Goal: Task Accomplishment & Management: Manage account settings

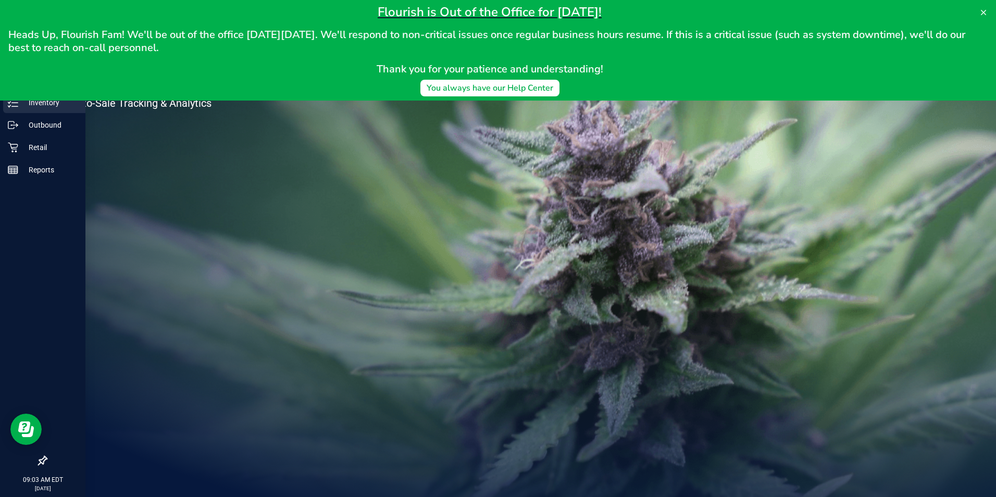
click at [20, 106] on p "Inventory" at bounding box center [49, 102] width 63 height 13
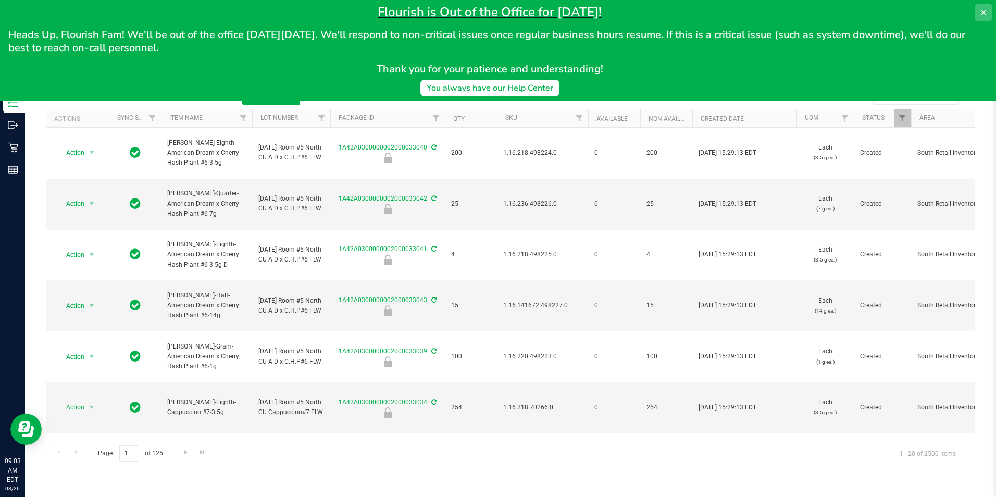
click at [983, 17] on button at bounding box center [983, 12] width 17 height 17
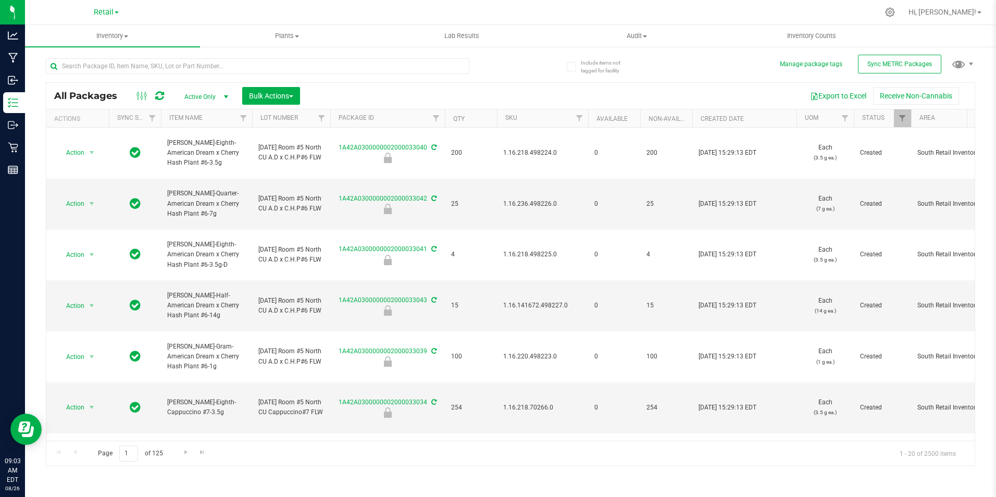
click at [219, 94] on span "Active Only" at bounding box center [204, 97] width 57 height 15
click at [222, 159] on li "All" at bounding box center [204, 160] width 56 height 16
click at [890, 58] on button "Sync METRC Packages" at bounding box center [899, 64] width 83 height 19
type input "[DATE]"
click at [250, 92] on span "Bulk Actions" at bounding box center [271, 96] width 44 height 8
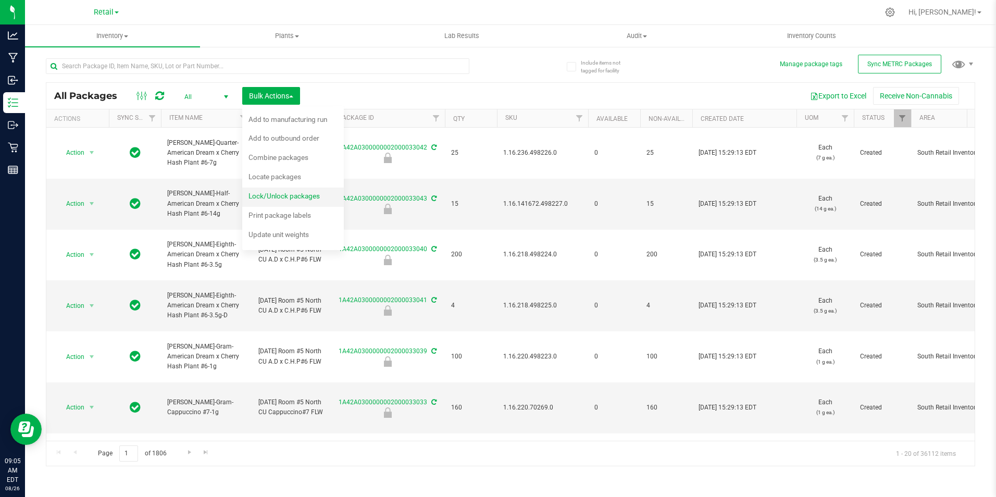
click at [302, 194] on span "Lock/Unlock packages" at bounding box center [284, 196] width 71 height 8
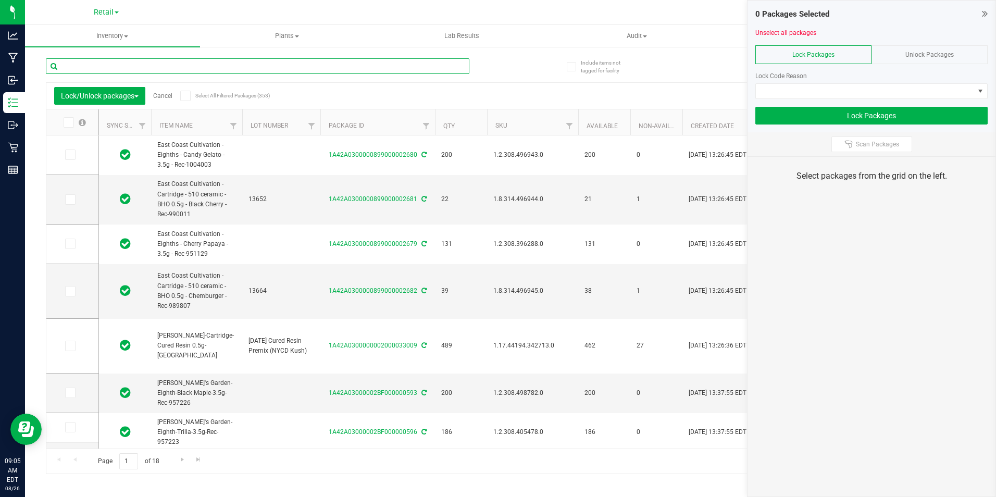
click at [364, 65] on input "text" at bounding box center [258, 66] width 424 height 16
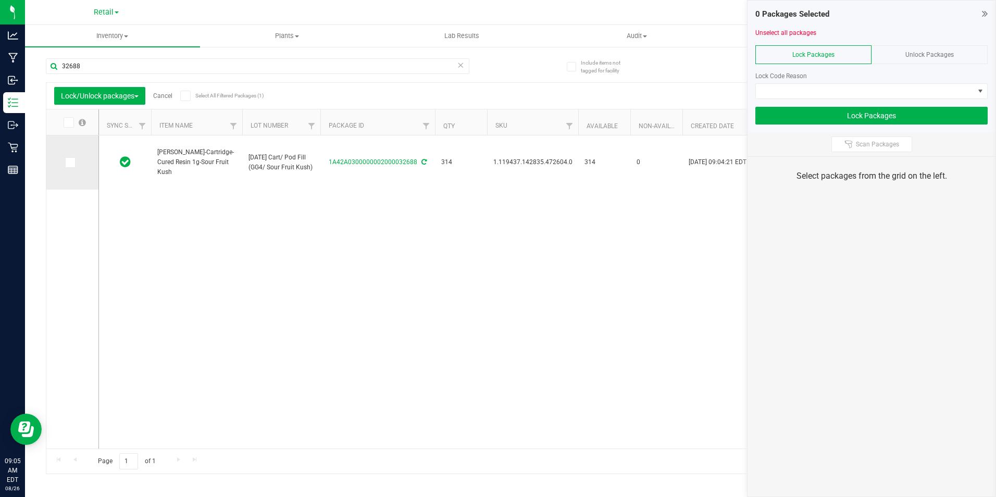
click at [70, 163] on icon at bounding box center [69, 163] width 7 height 0
click at [0, 0] on input "checkbox" at bounding box center [0, 0] width 0 height 0
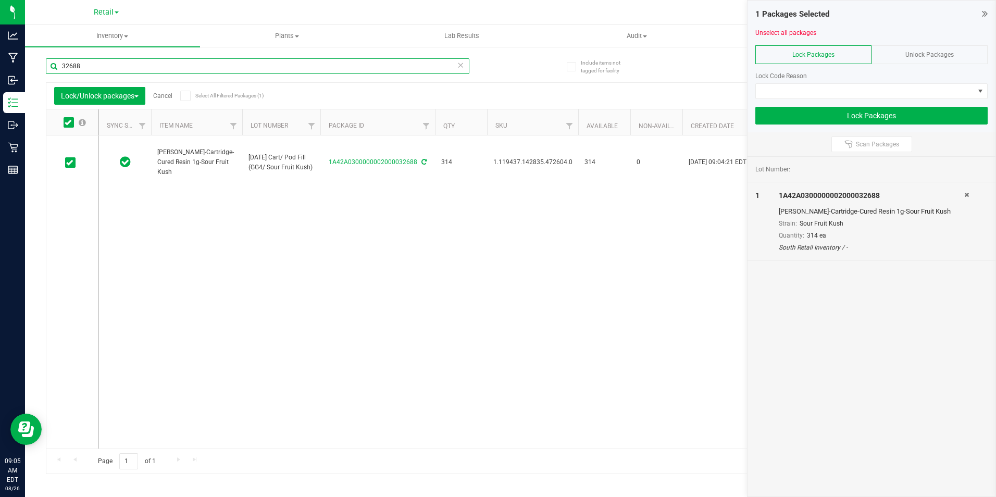
click at [104, 65] on input "32688" at bounding box center [258, 66] width 424 height 16
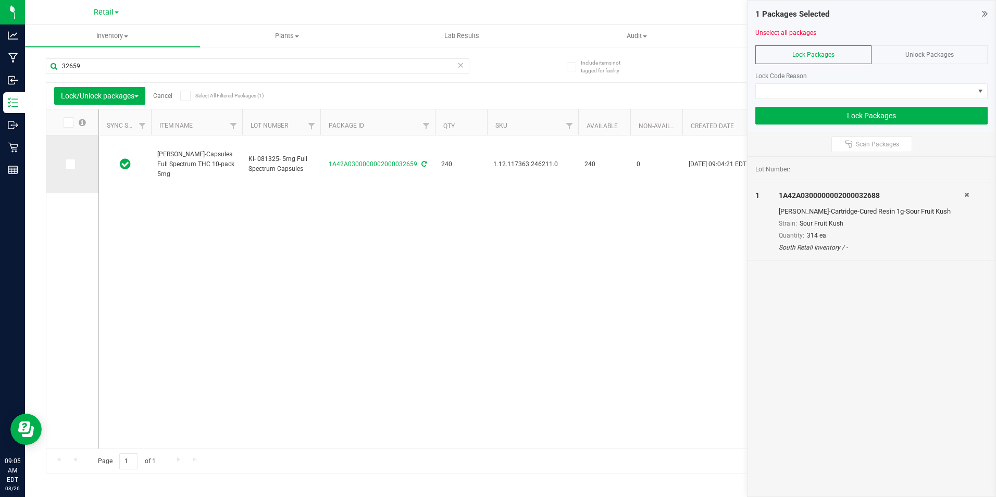
click at [69, 164] on icon at bounding box center [69, 164] width 7 height 0
click at [0, 0] on input "checkbox" at bounding box center [0, 0] width 0 height 0
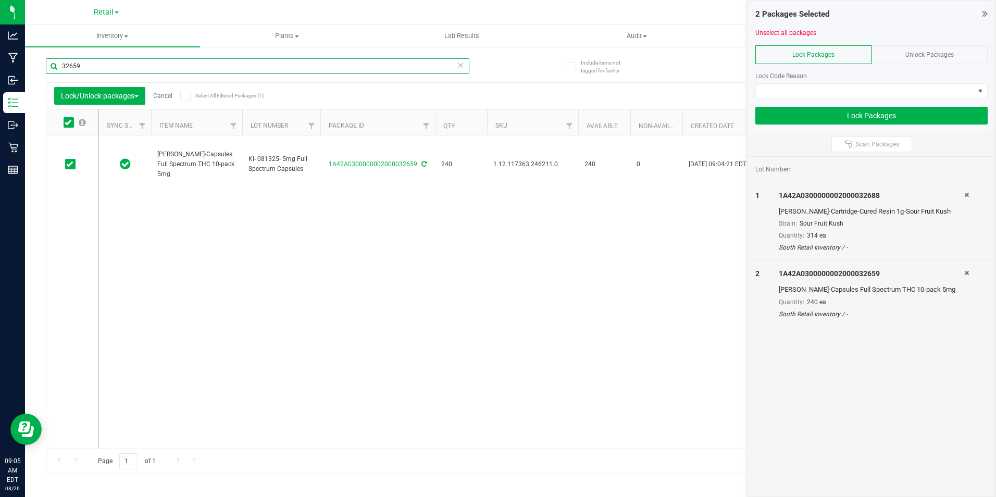
click at [106, 65] on input "32659" at bounding box center [258, 66] width 424 height 16
type input "32655"
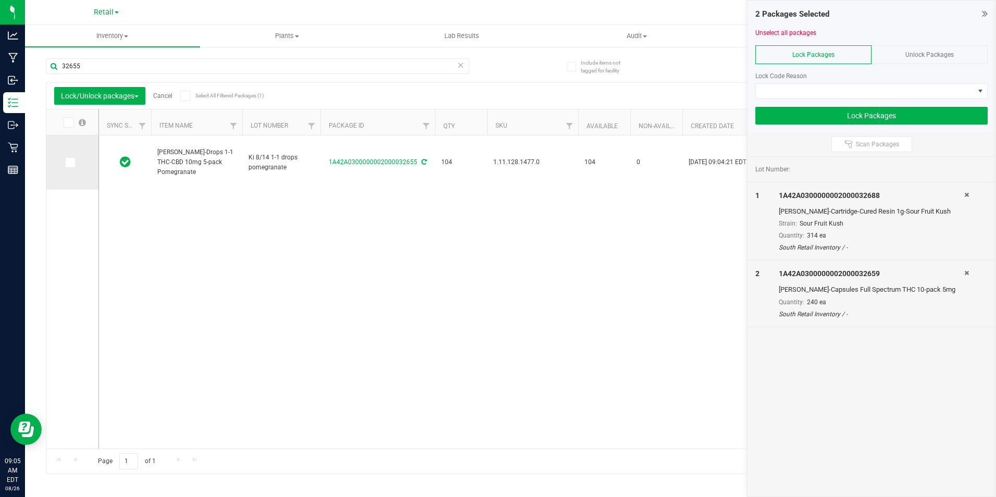
drag, startPoint x: 73, startPoint y: 161, endPoint x: 84, endPoint y: 139, distance: 25.2
click at [77, 159] on label at bounding box center [72, 162] width 15 height 10
click at [0, 0] on input "checkbox" at bounding box center [0, 0] width 0 height 0
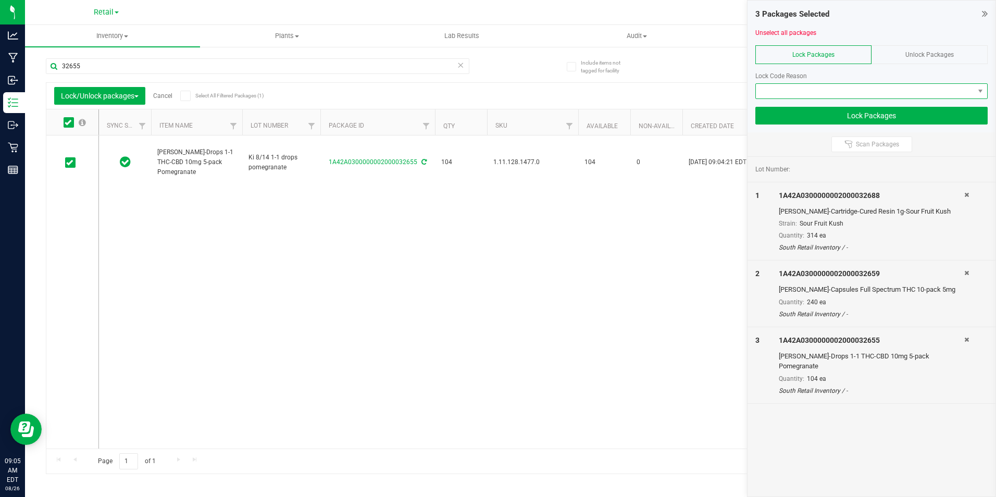
click at [801, 96] on span at bounding box center [865, 91] width 218 height 15
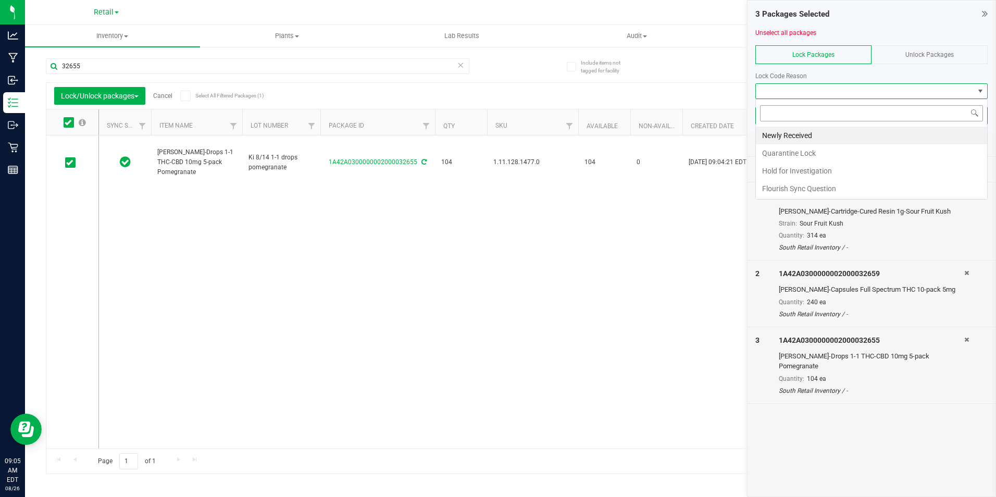
scroll to position [16, 232]
click at [798, 138] on li "Newly Received" at bounding box center [871, 136] width 231 height 18
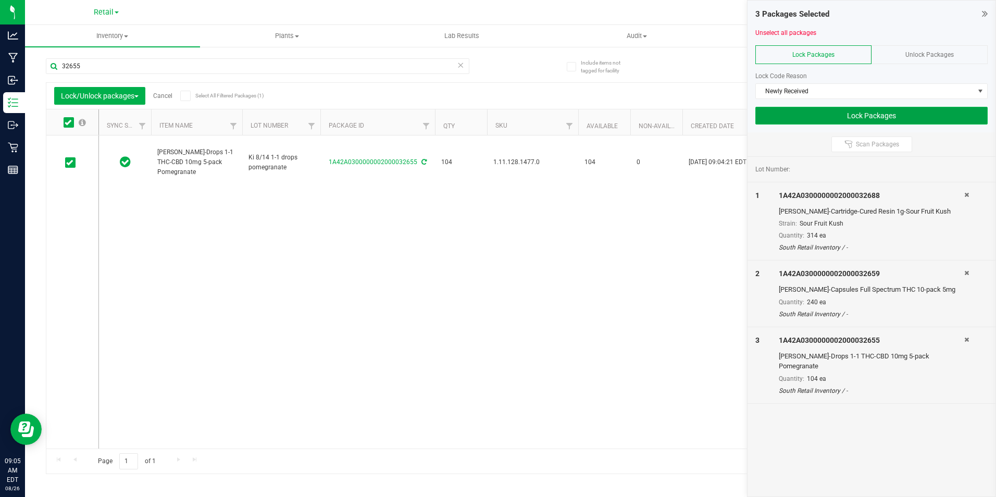
click at [802, 119] on button "Lock Packages" at bounding box center [871, 116] width 232 height 18
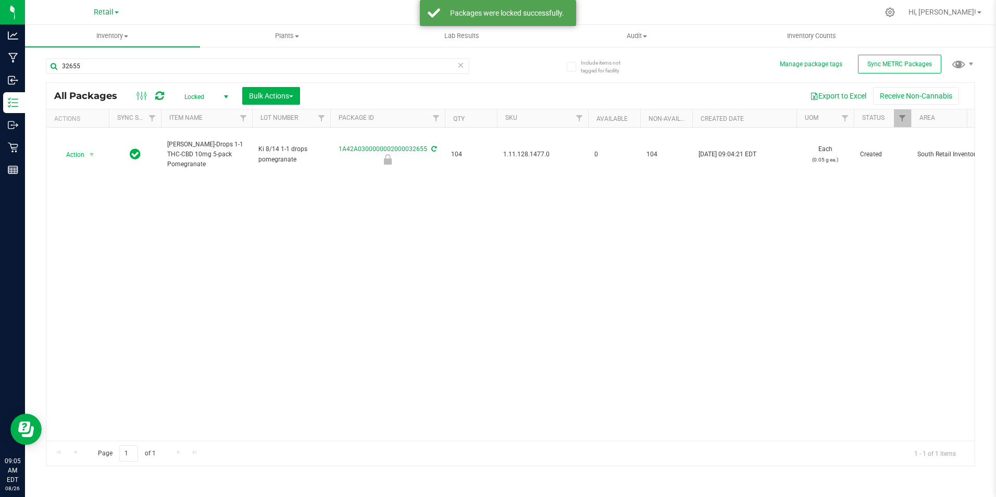
click at [224, 93] on span "select" at bounding box center [226, 97] width 8 height 8
click at [203, 162] on li "All" at bounding box center [204, 160] width 56 height 16
